Goal: Transaction & Acquisition: Purchase product/service

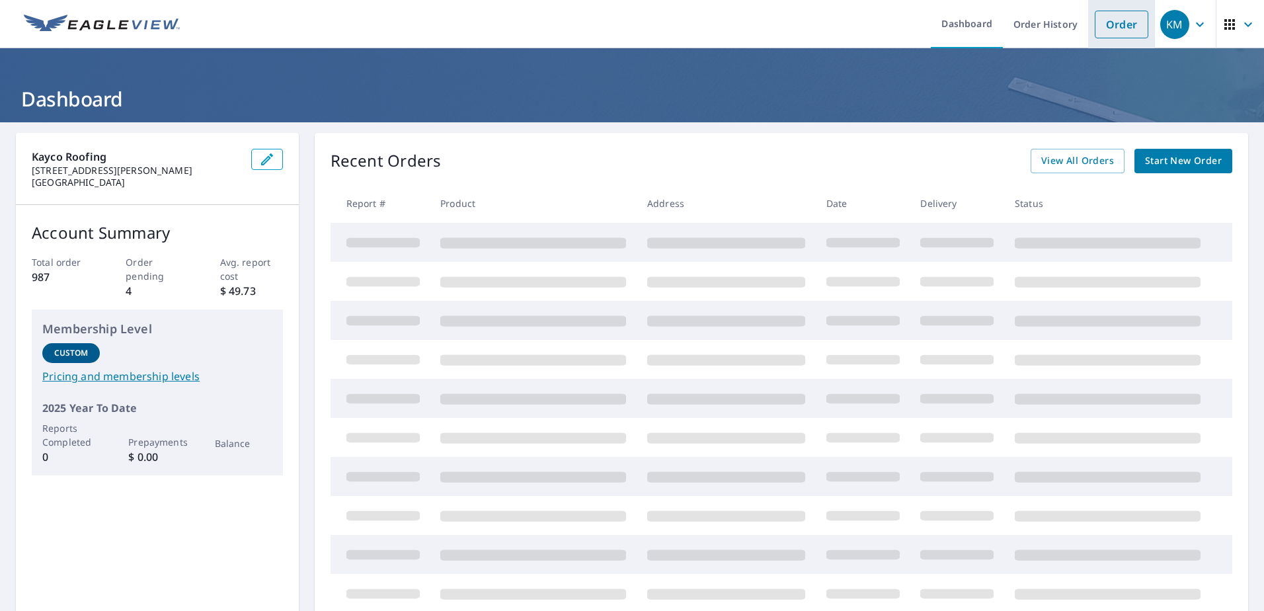
click at [1141, 30] on li "Order" at bounding box center [1121, 24] width 67 height 48
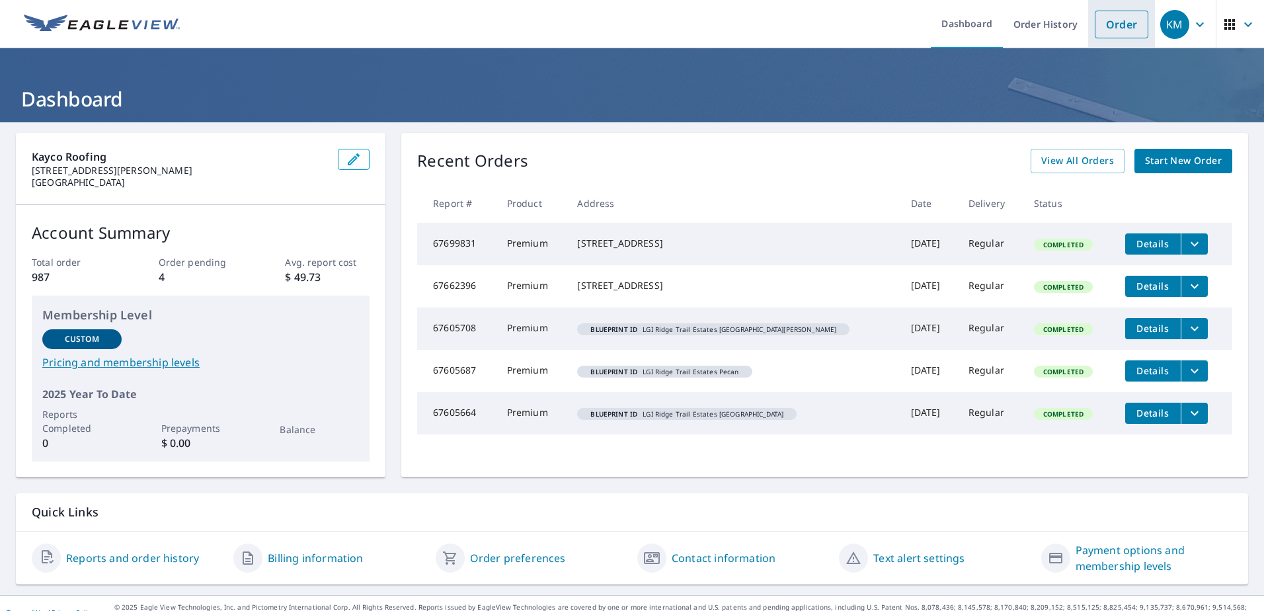
click at [1104, 19] on link "Order" at bounding box center [1122, 25] width 54 height 28
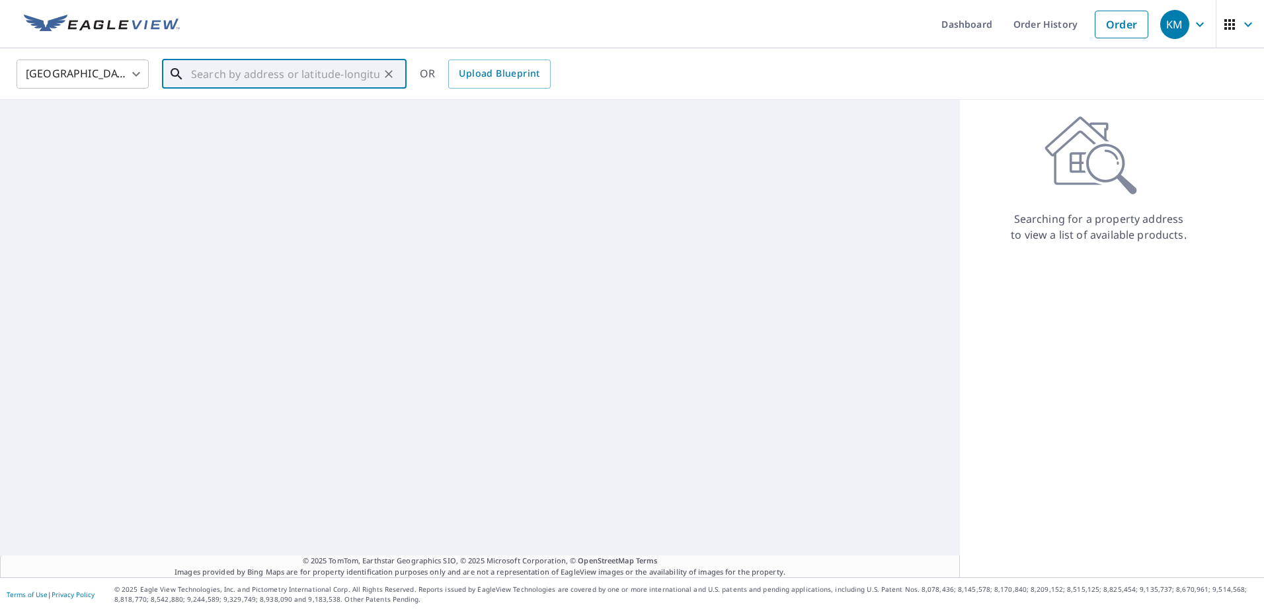
click at [249, 65] on input "text" at bounding box center [285, 74] width 188 height 37
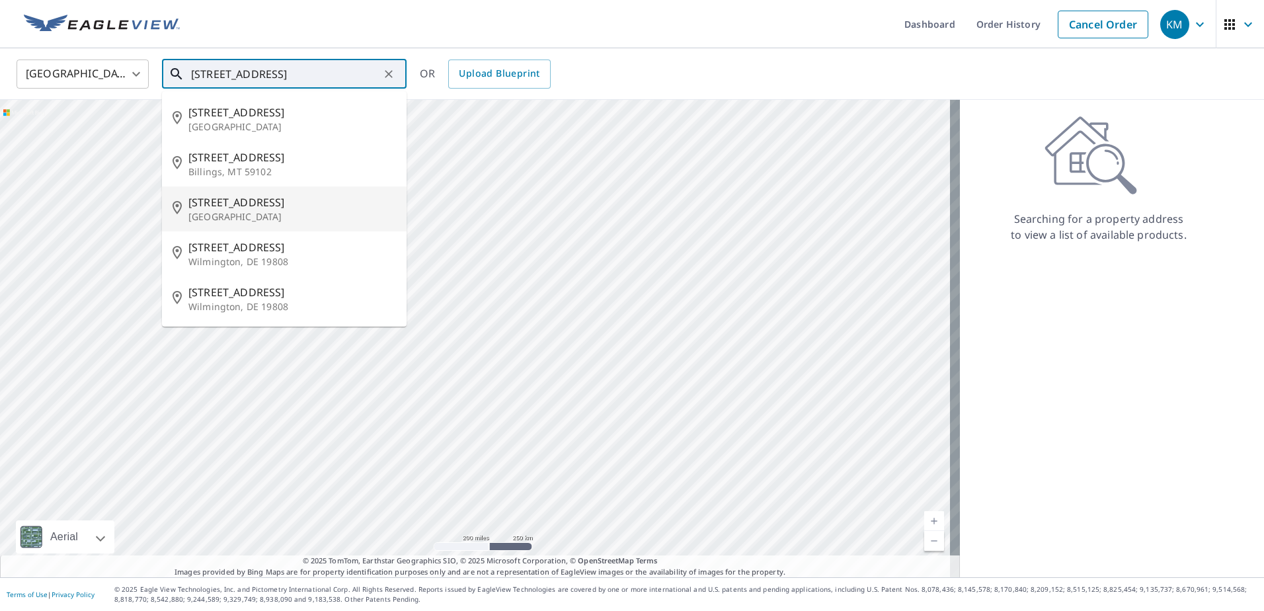
click at [324, 194] on span "[STREET_ADDRESS]" at bounding box center [292, 202] width 208 height 16
type input "[STREET_ADDRESS][PERSON_NAME]"
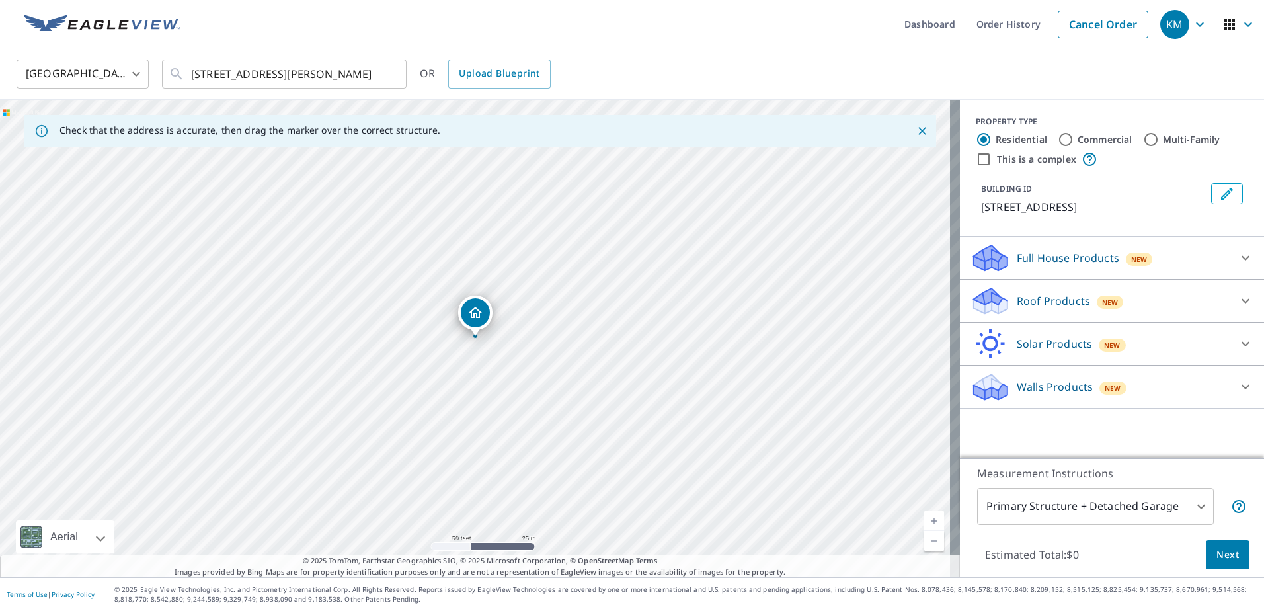
click at [1242, 304] on icon at bounding box center [1246, 301] width 8 height 5
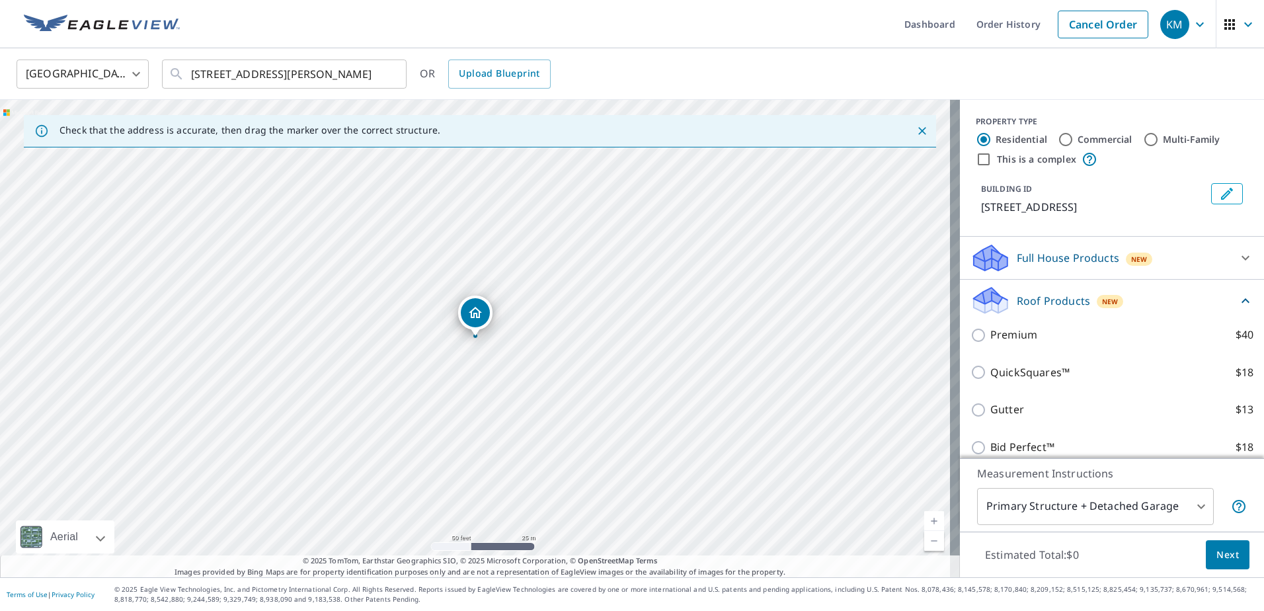
click at [998, 343] on p "Premium" at bounding box center [1014, 335] width 47 height 17
click at [991, 343] on input "Premium $40" at bounding box center [981, 335] width 20 height 16
checkbox input "true"
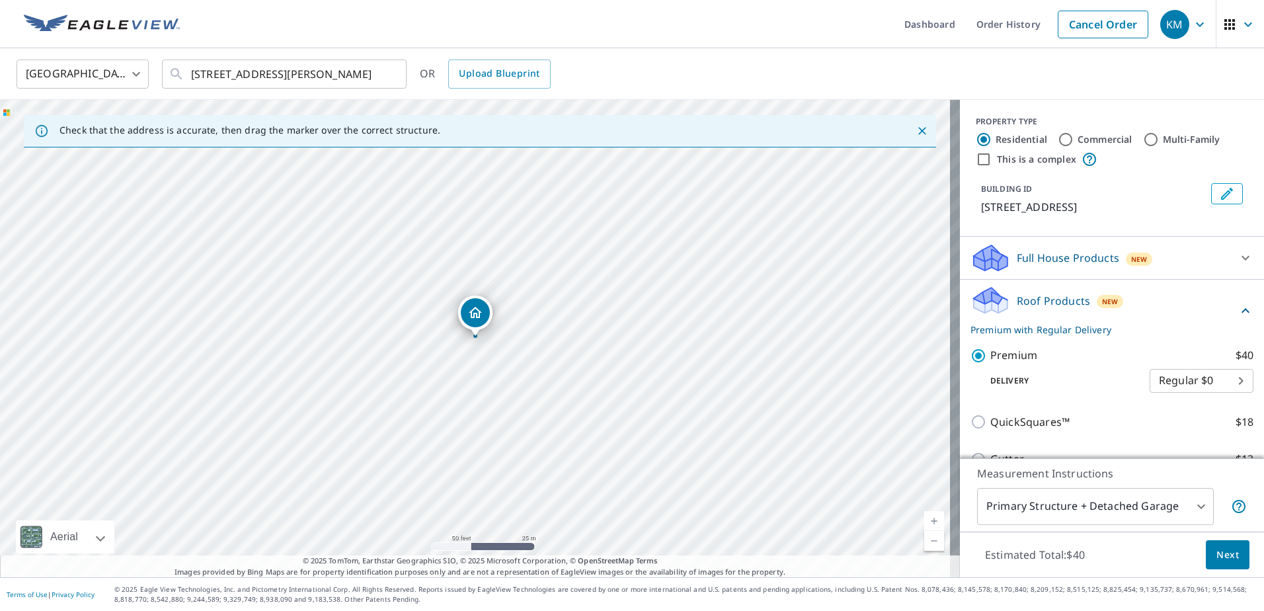
click at [1217, 552] on span "Next" at bounding box center [1228, 555] width 22 height 17
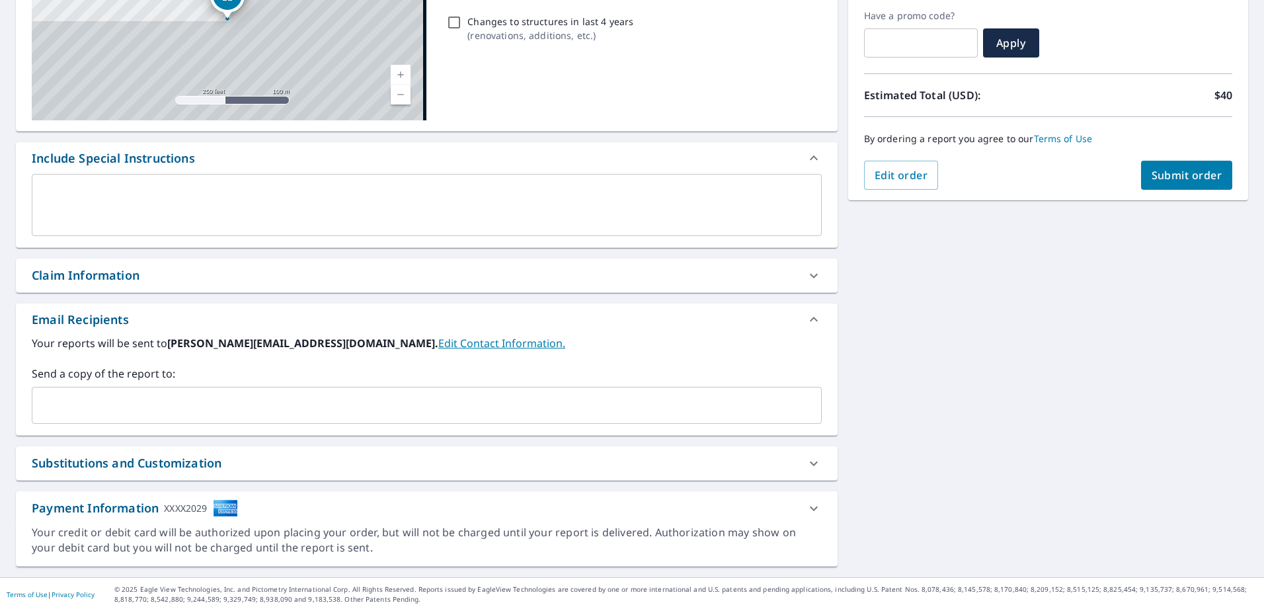
scroll to position [222, 0]
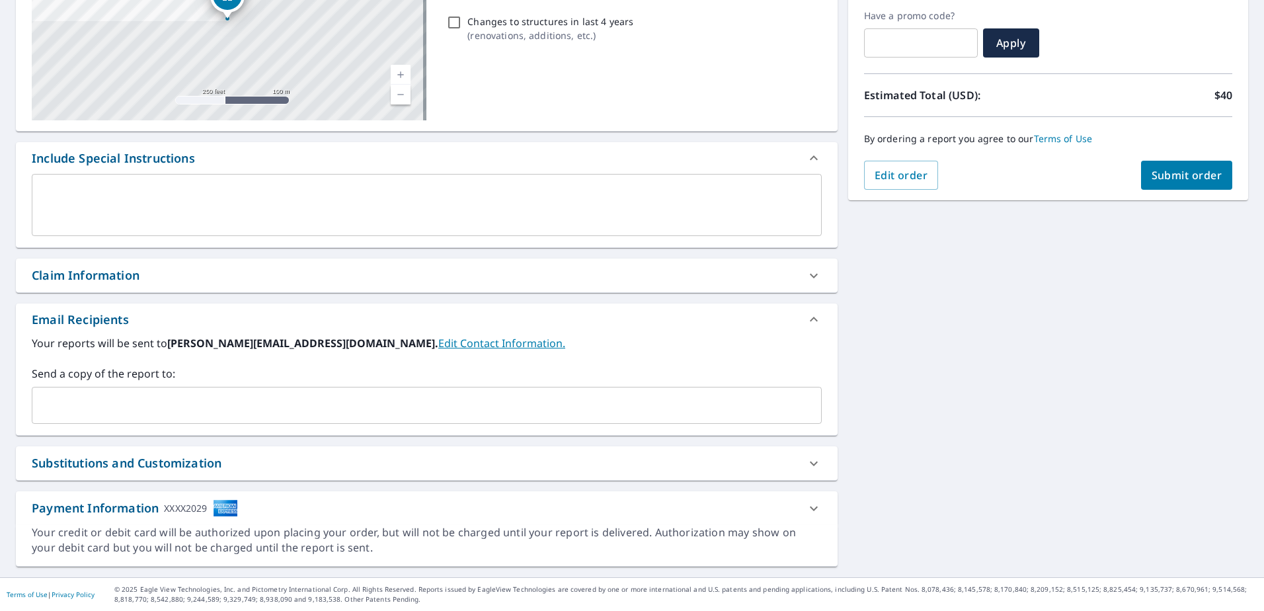
click at [78, 420] on div "​" at bounding box center [427, 405] width 790 height 37
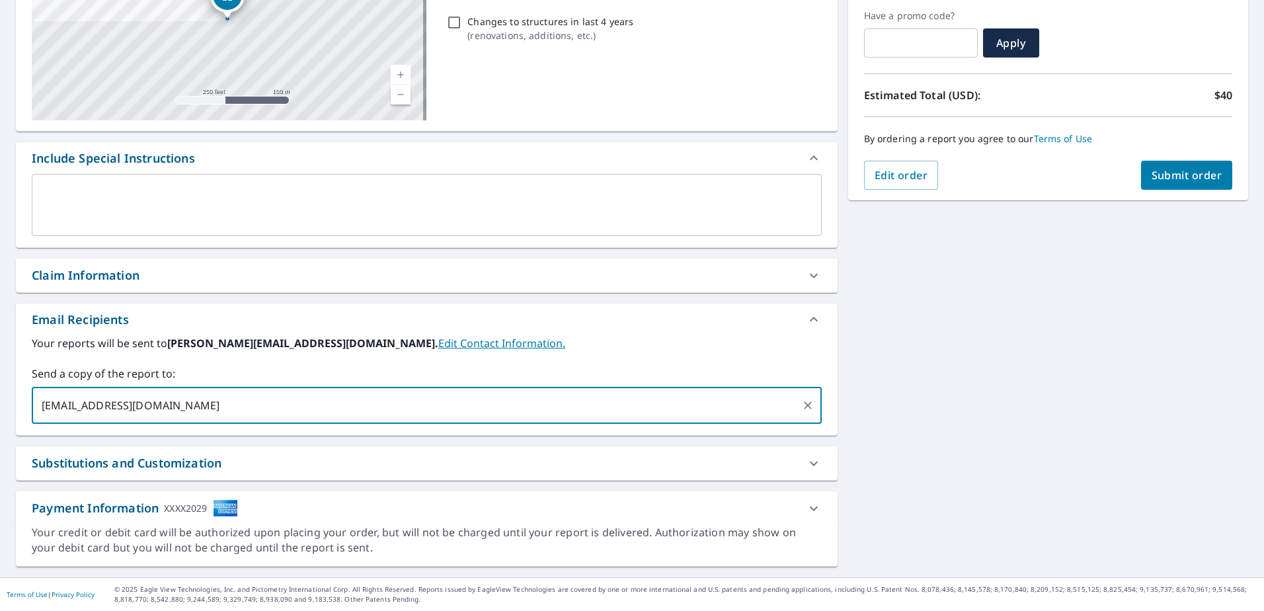
type input "[EMAIL_ADDRESS][DOMAIN_NAME]"
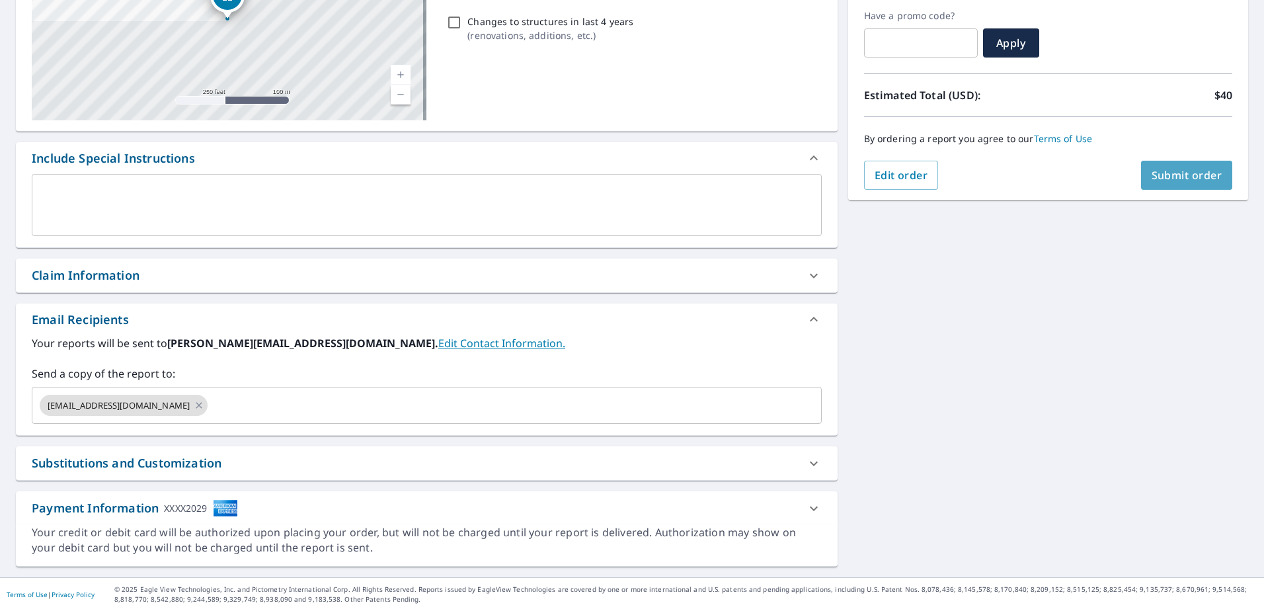
click at [1186, 175] on span "Submit order" at bounding box center [1187, 175] width 71 height 15
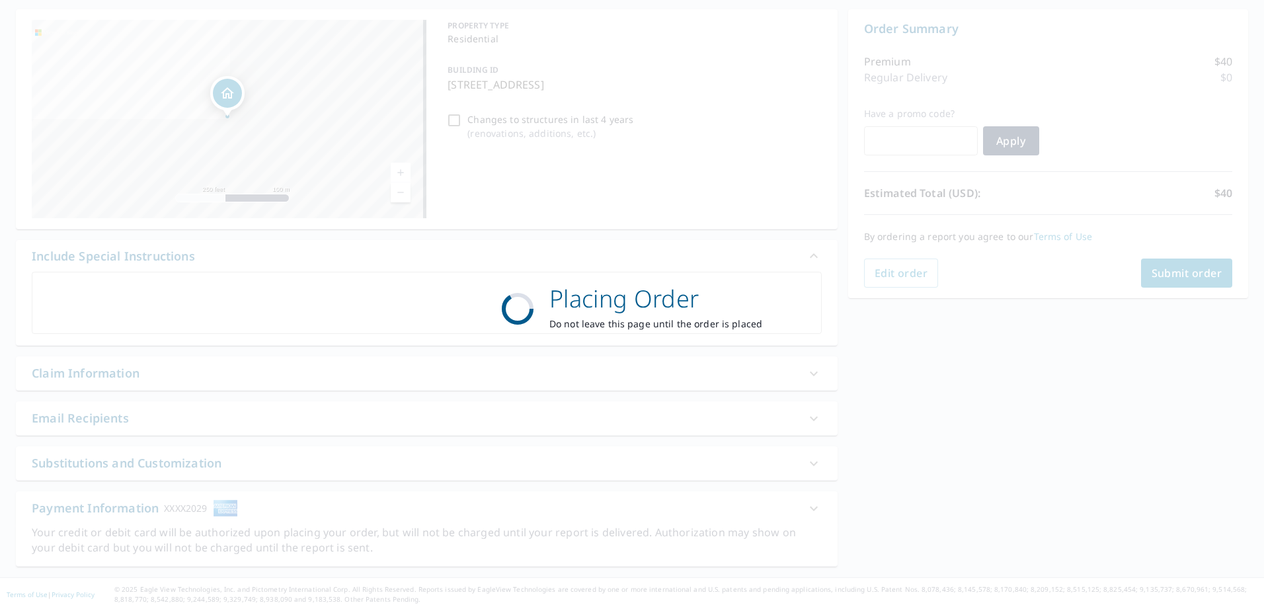
scroll to position [124, 0]
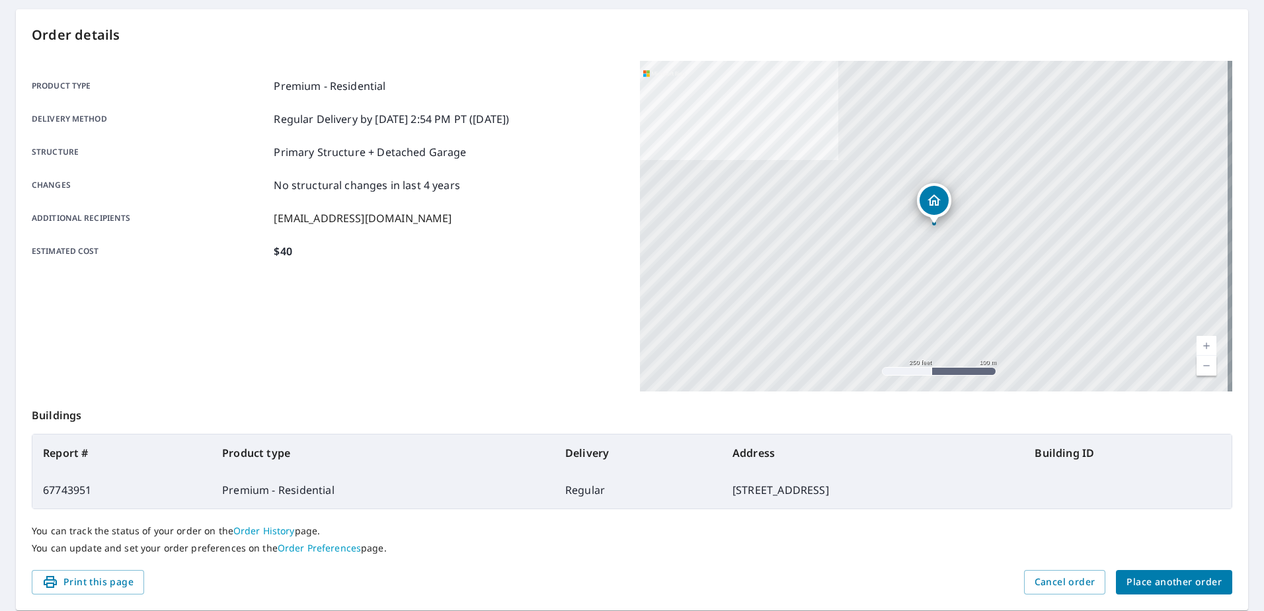
click at [1174, 577] on span "Place another order" at bounding box center [1174, 582] width 95 height 17
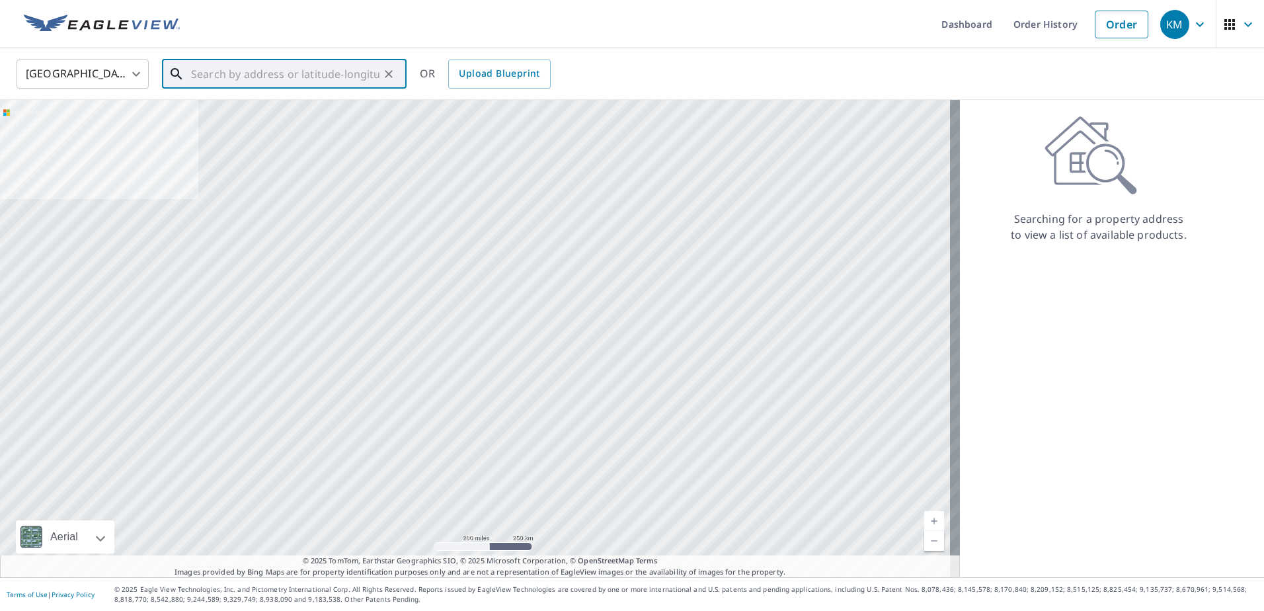
click at [362, 72] on input "text" at bounding box center [285, 74] width 188 height 37
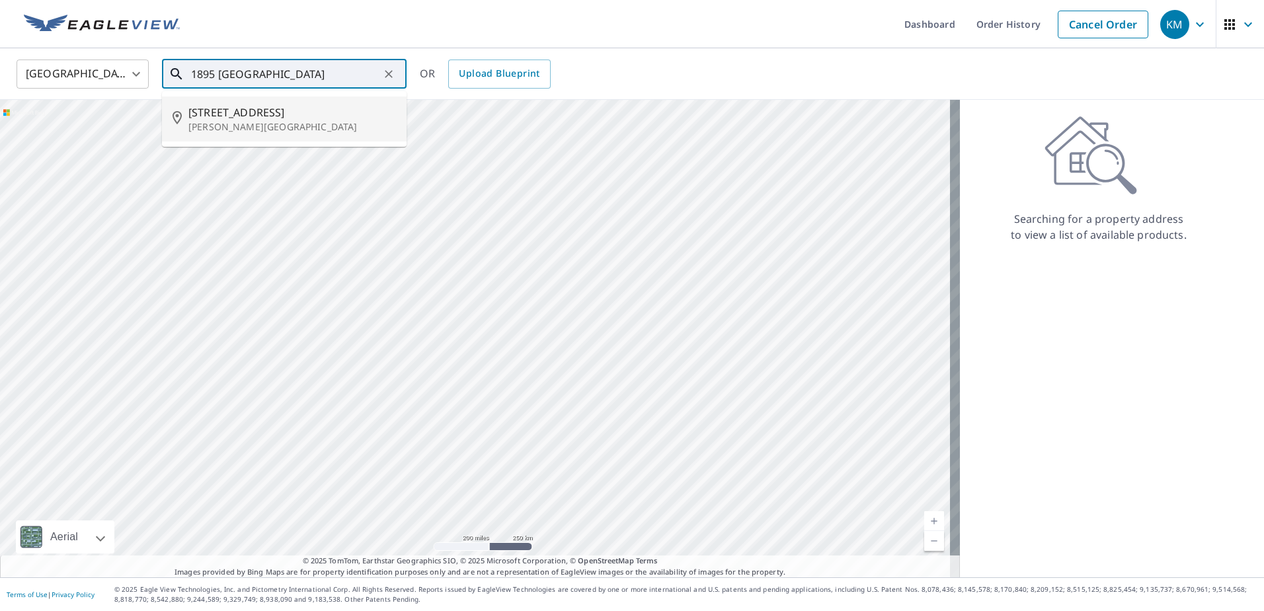
click at [283, 105] on span "[STREET_ADDRESS]" at bounding box center [292, 112] width 208 height 16
type input "[STREET_ADDRESS][PERSON_NAME]"
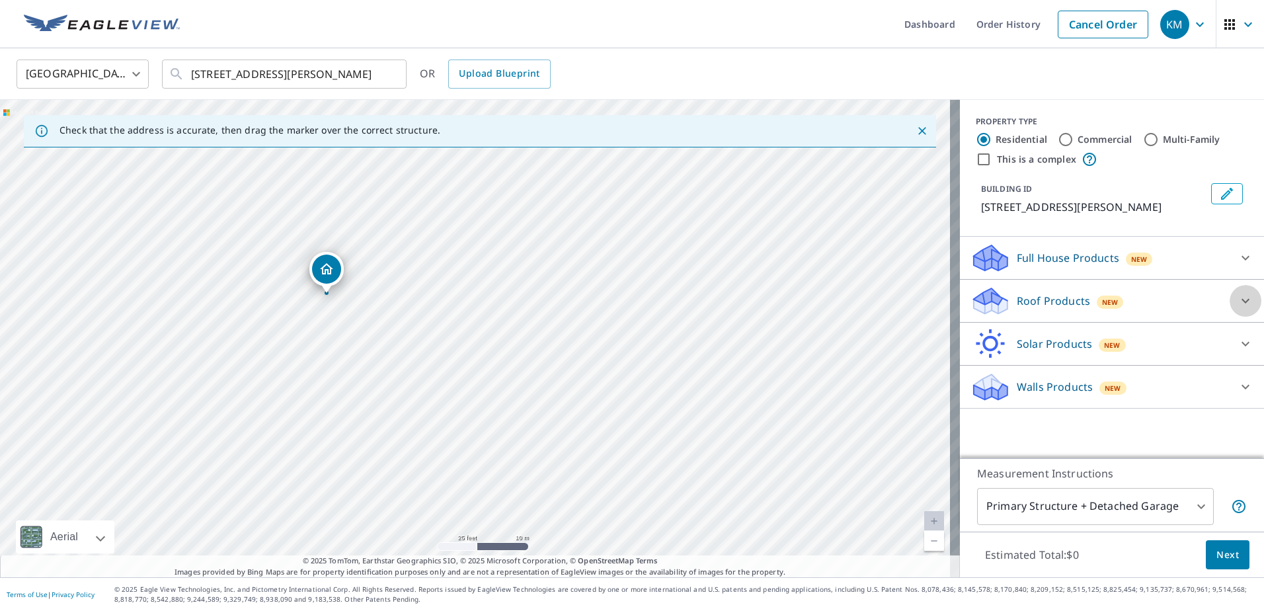
click at [1230, 310] on div at bounding box center [1246, 301] width 32 height 32
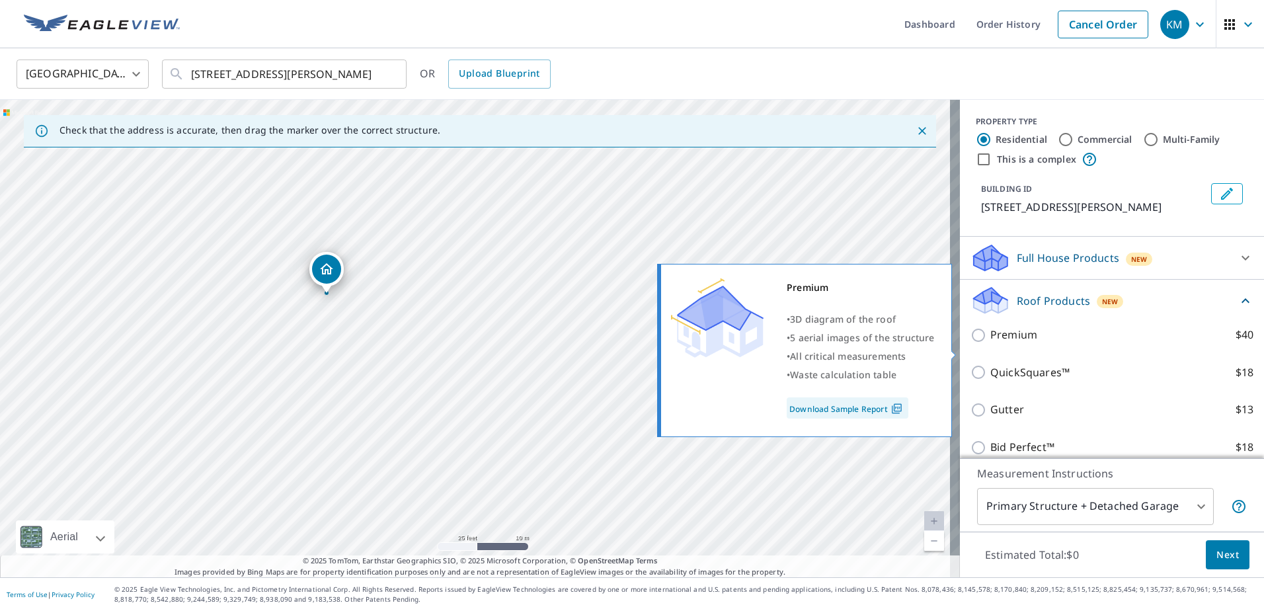
click at [979, 343] on input "Premium $40" at bounding box center [981, 335] width 20 height 16
checkbox input "true"
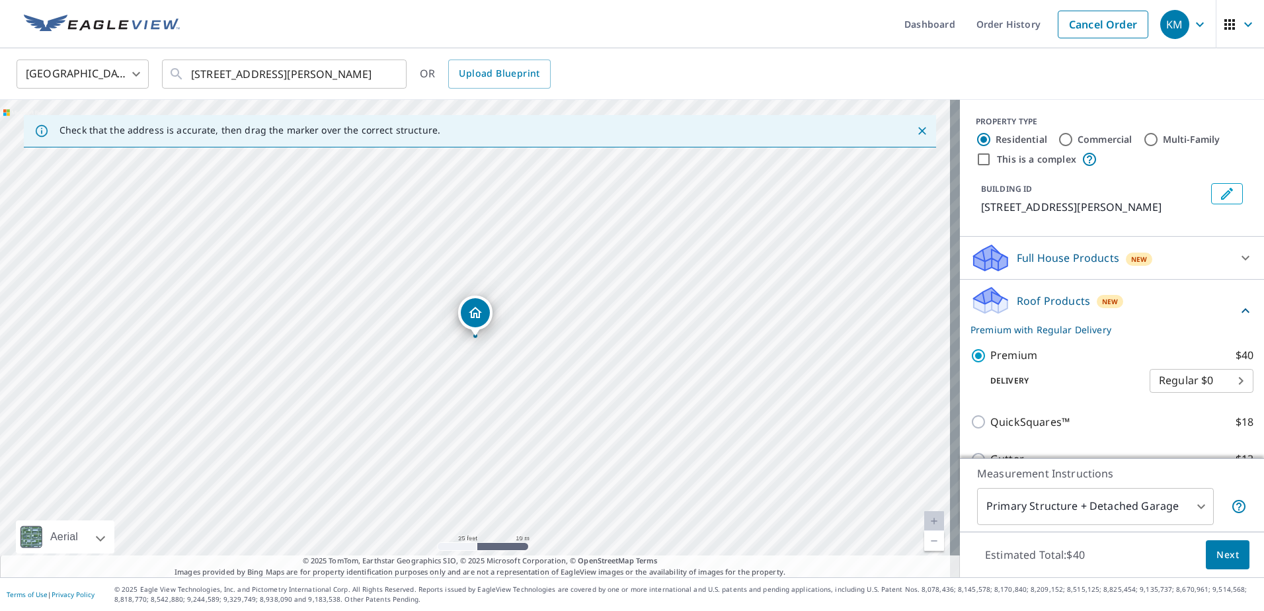
click at [1227, 560] on span "Next" at bounding box center [1228, 555] width 22 height 17
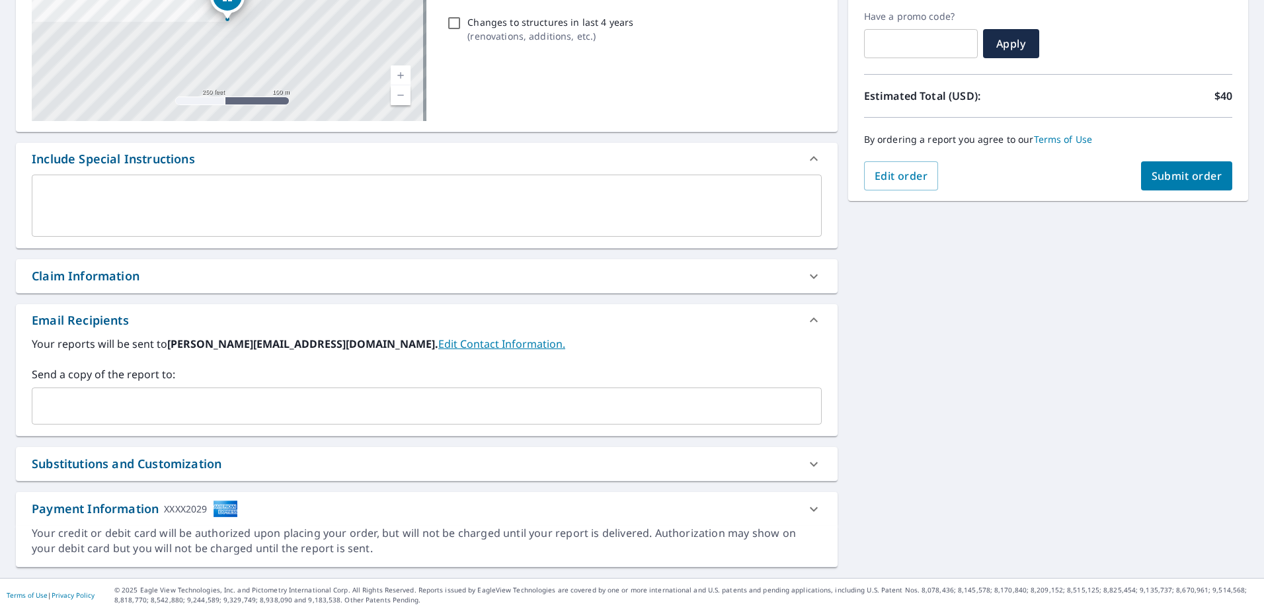
scroll to position [222, 0]
click at [173, 407] on input "text" at bounding box center [417, 405] width 758 height 25
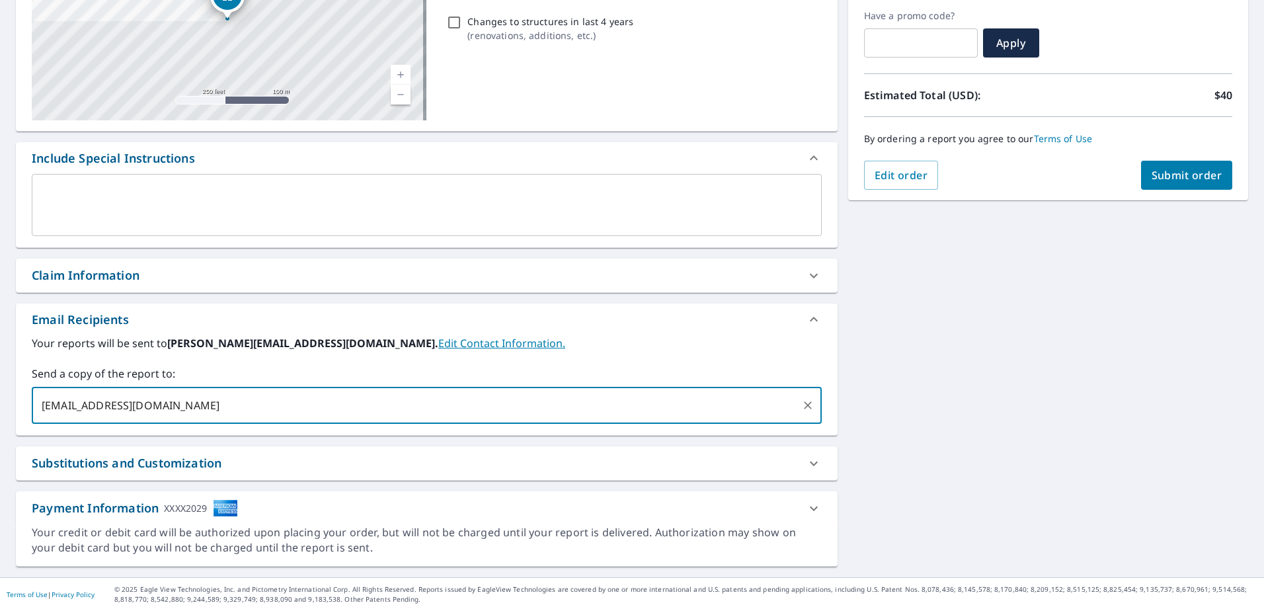
type input "[EMAIL_ADDRESS][DOMAIN_NAME]"
click at [1160, 171] on span "Submit order" at bounding box center [1187, 175] width 71 height 15
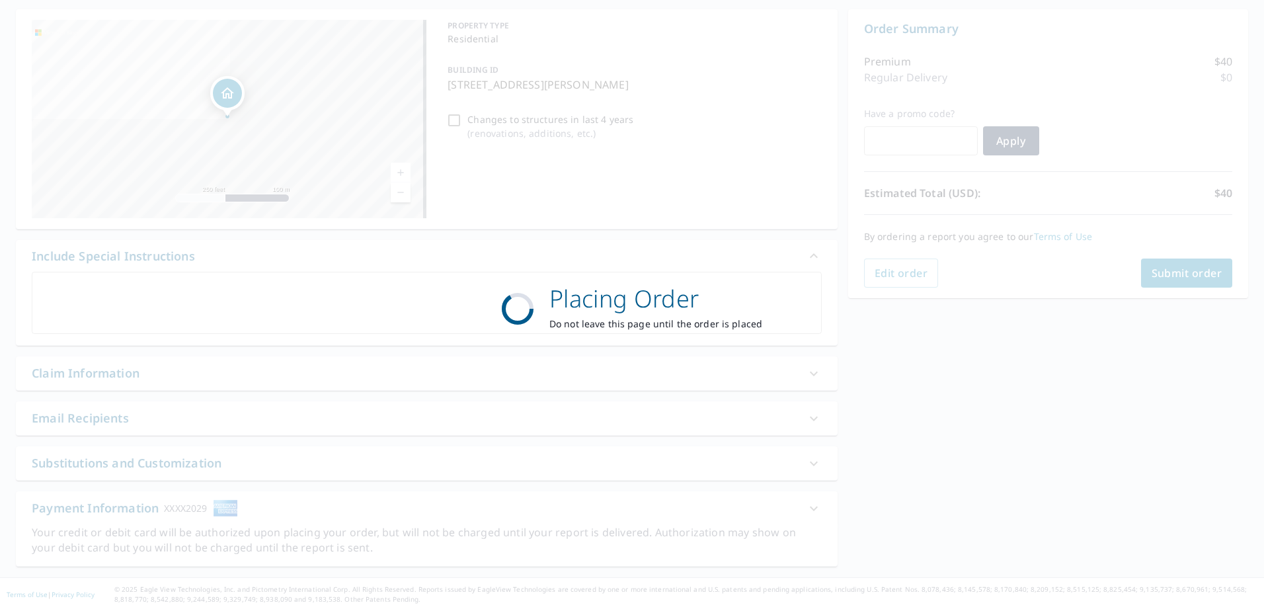
scroll to position [124, 0]
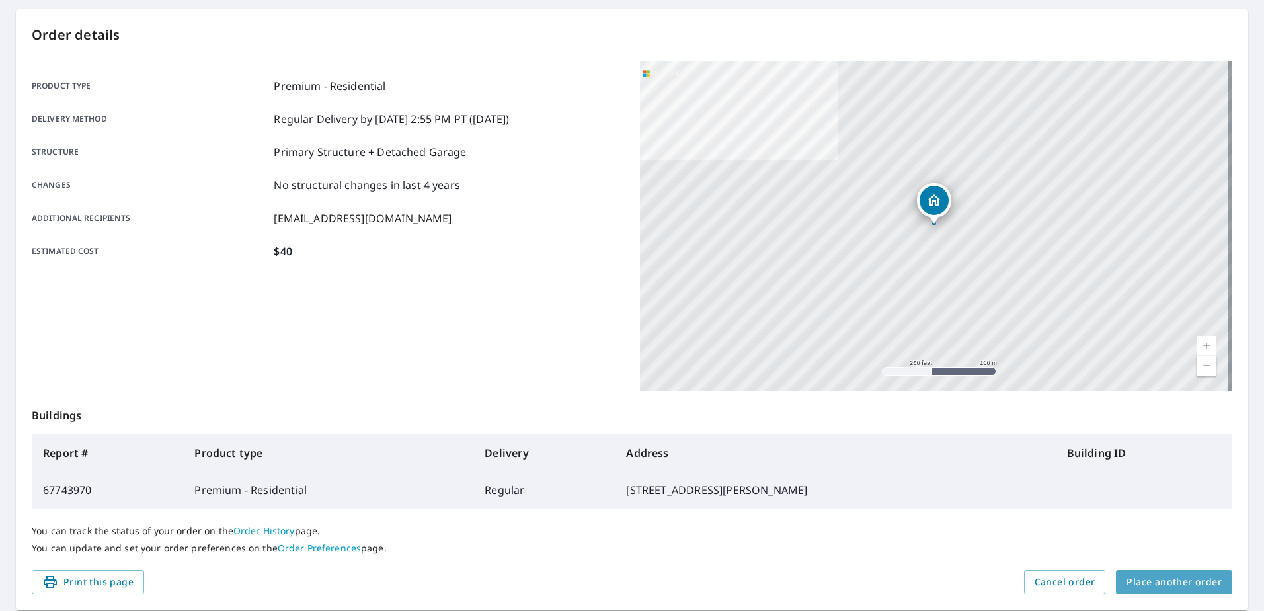
click at [1171, 577] on span "Place another order" at bounding box center [1174, 582] width 95 height 17
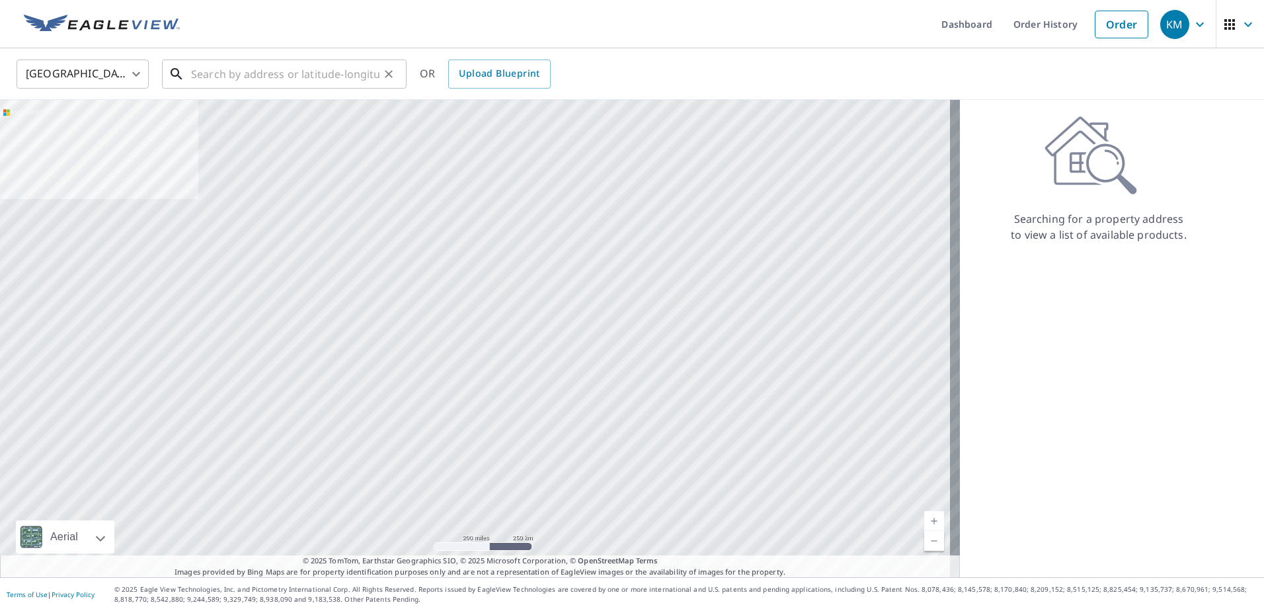
click at [332, 89] on div "​" at bounding box center [284, 74] width 245 height 29
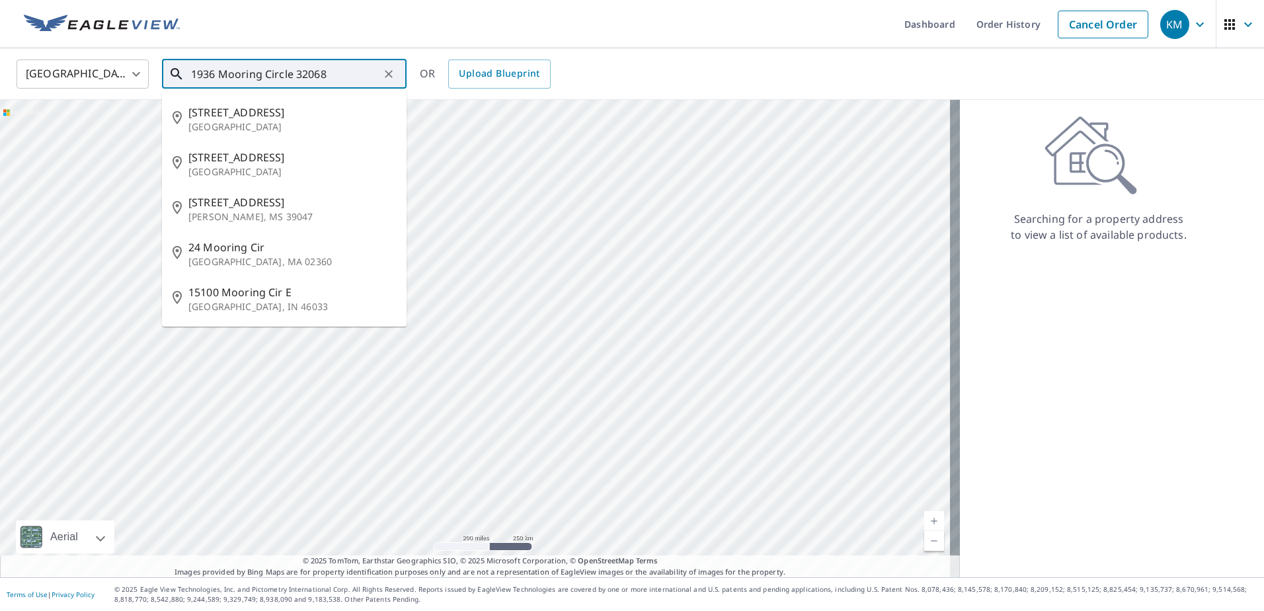
type input "1936 Mooring Circle 32068"
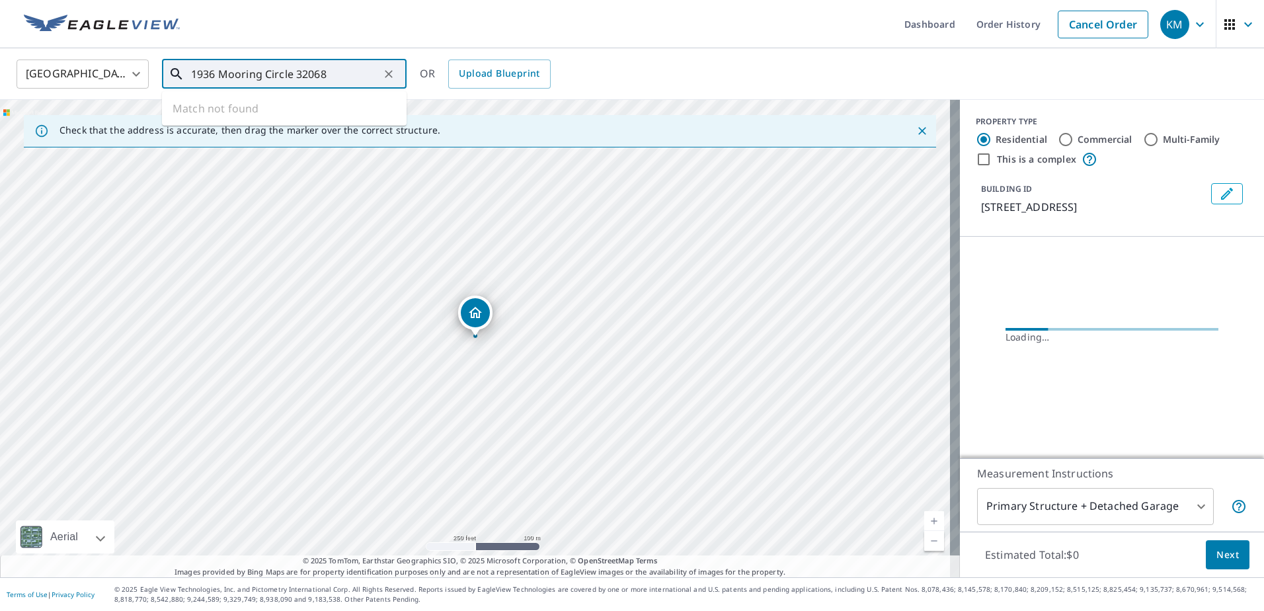
drag, startPoint x: 333, startPoint y: 71, endPoint x: 295, endPoint y: 75, distance: 38.6
click at [295, 75] on input "1936 Mooring Circle 32068" at bounding box center [285, 74] width 188 height 37
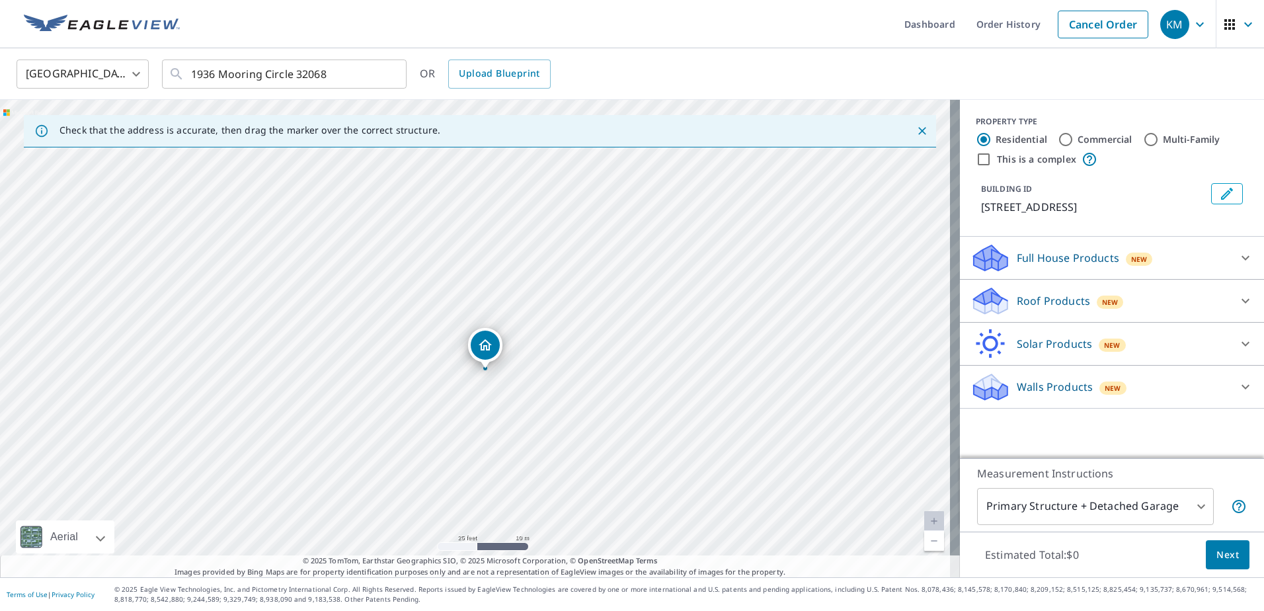
drag, startPoint x: 480, startPoint y: 348, endPoint x: 485, endPoint y: 360, distance: 13.0
click at [1238, 296] on icon at bounding box center [1246, 301] width 16 height 16
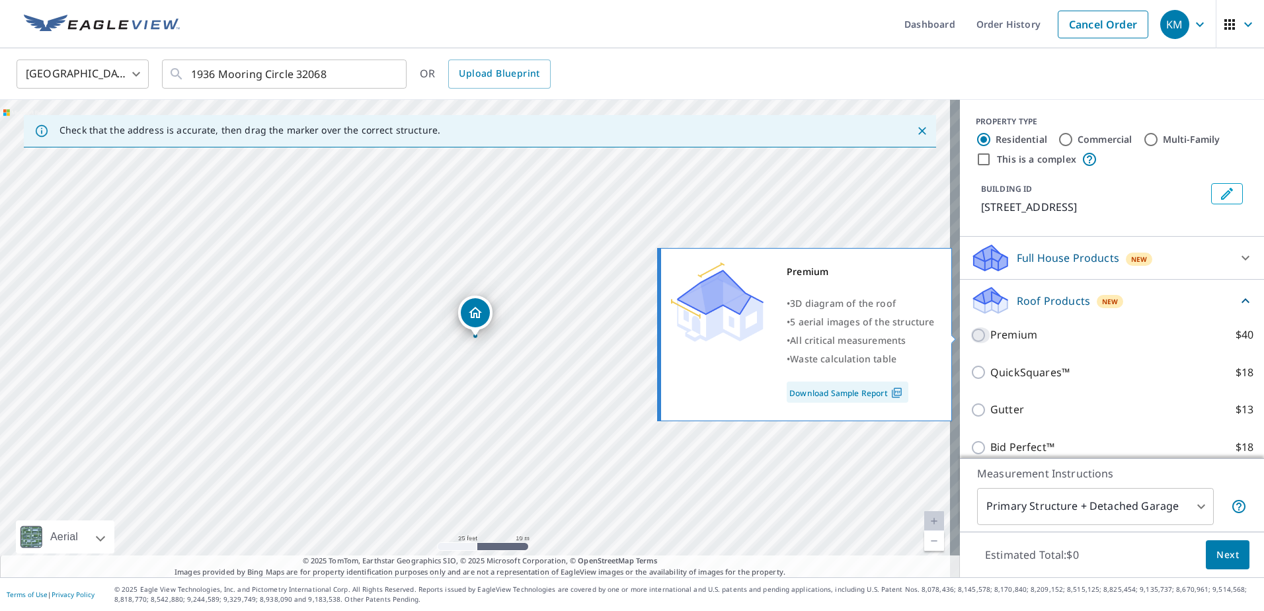
click at [971, 339] on input "Premium $40" at bounding box center [981, 335] width 20 height 16
checkbox input "true"
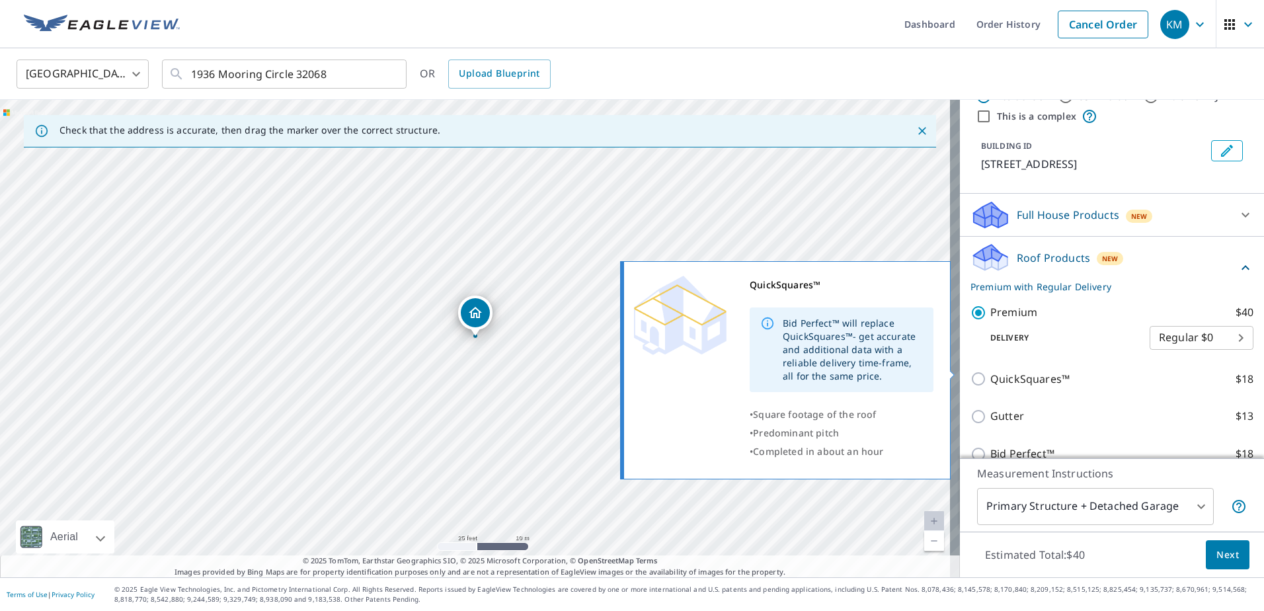
scroll to position [132, 0]
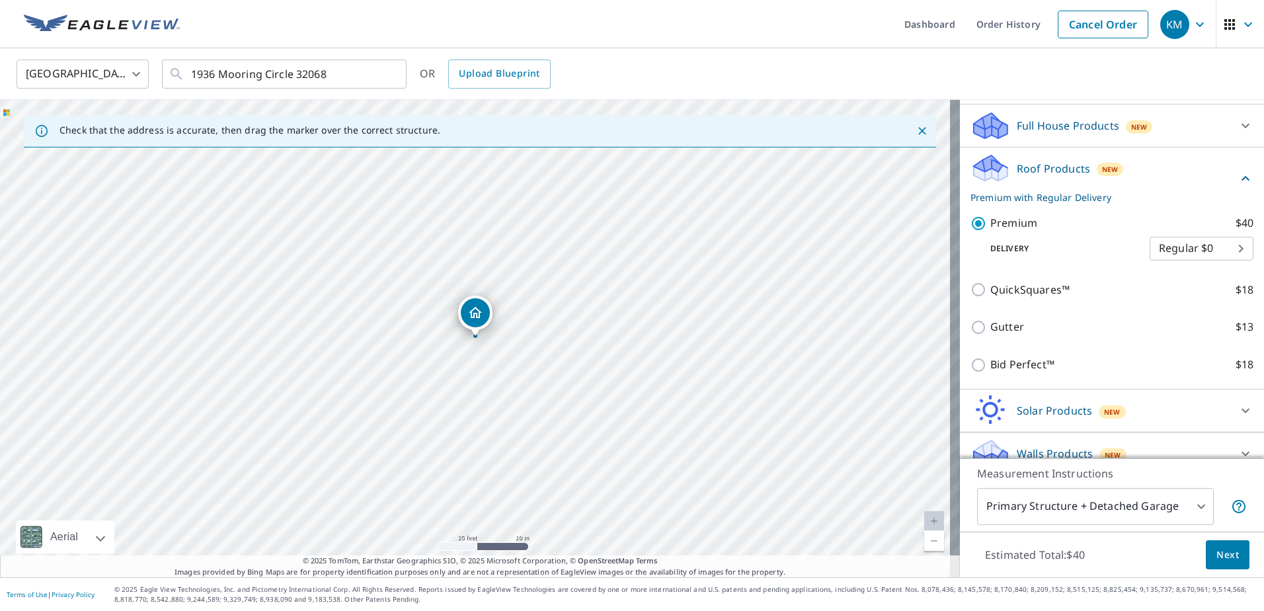
click at [1218, 553] on span "Next" at bounding box center [1228, 555] width 22 height 17
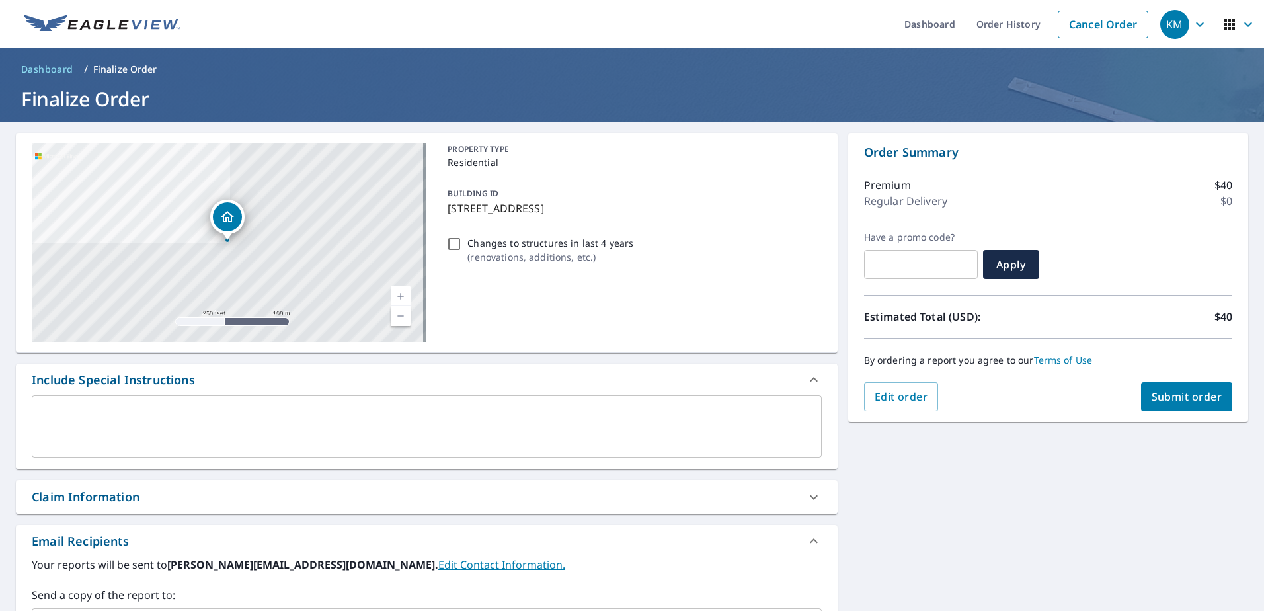
scroll to position [198, 0]
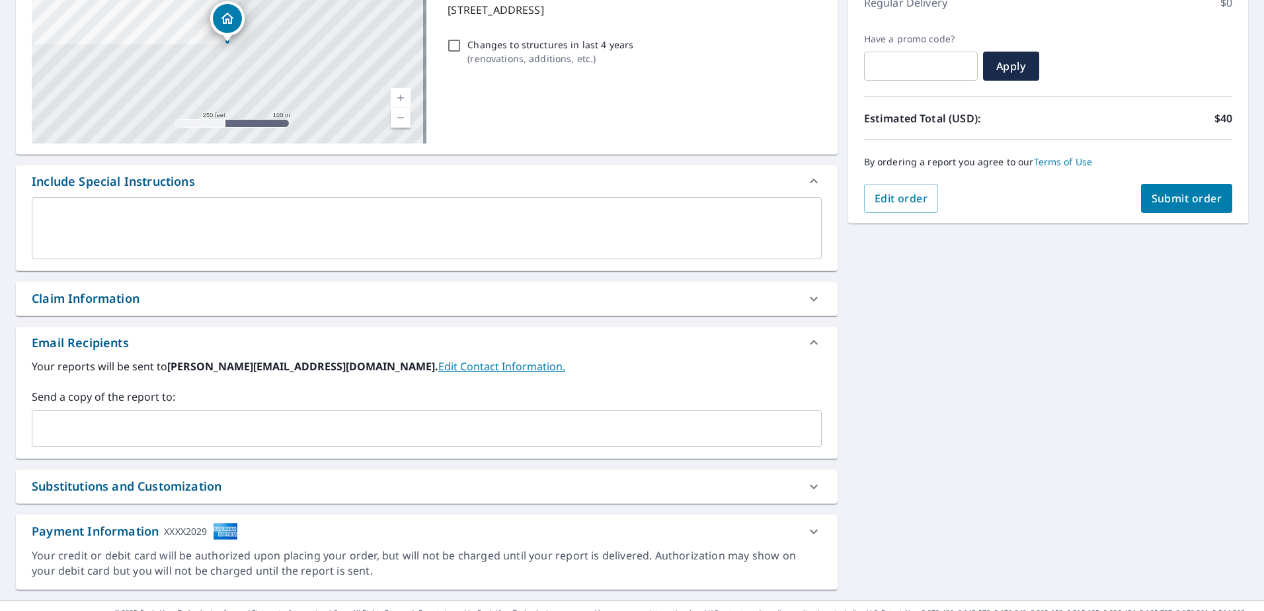
click at [295, 444] on div "​" at bounding box center [427, 428] width 790 height 37
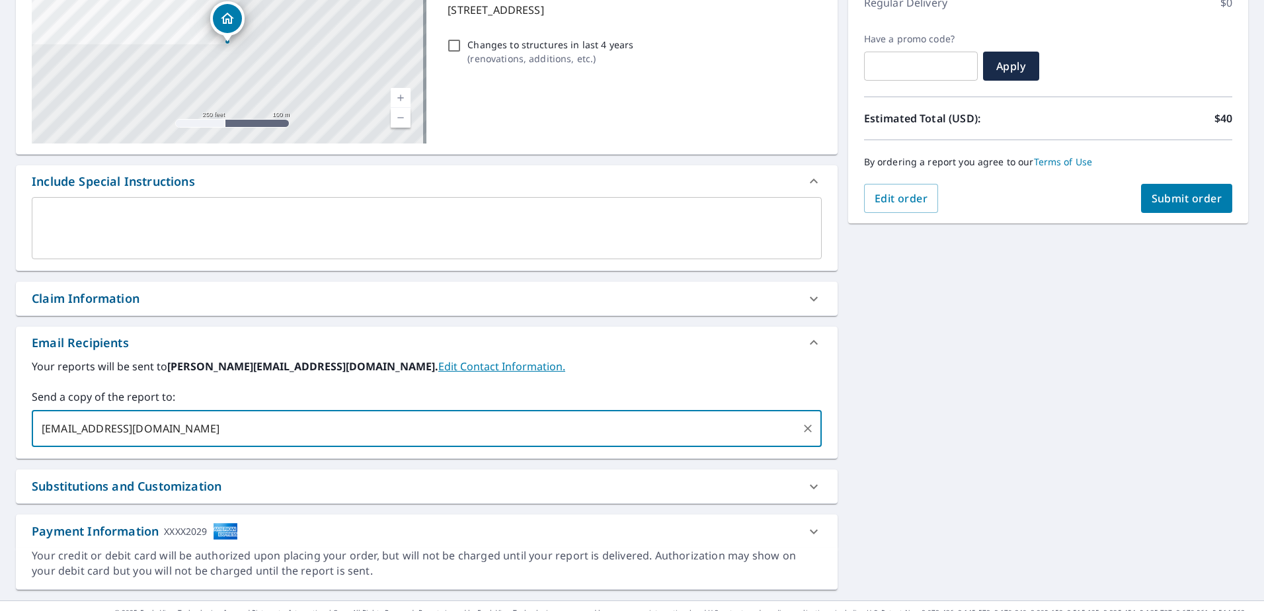
type input "[EMAIL_ADDRESS][DOMAIN_NAME]"
click at [1175, 200] on span "Submit order" at bounding box center [1187, 198] width 71 height 15
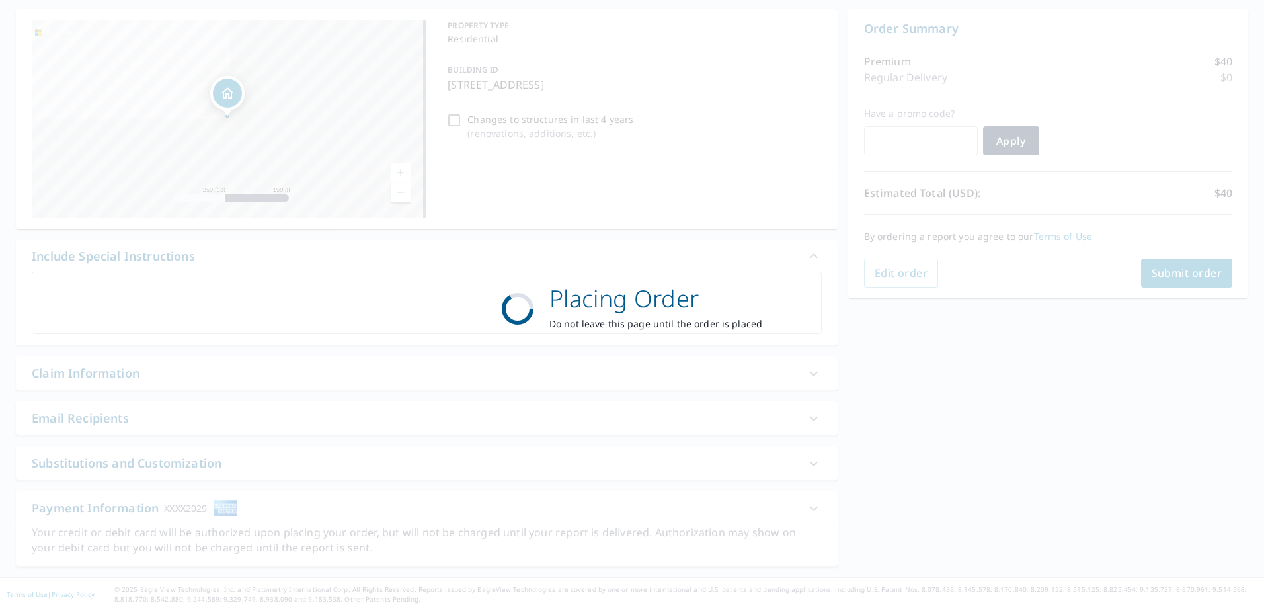
scroll to position [124, 0]
